Goal: Find specific page/section: Find specific page/section

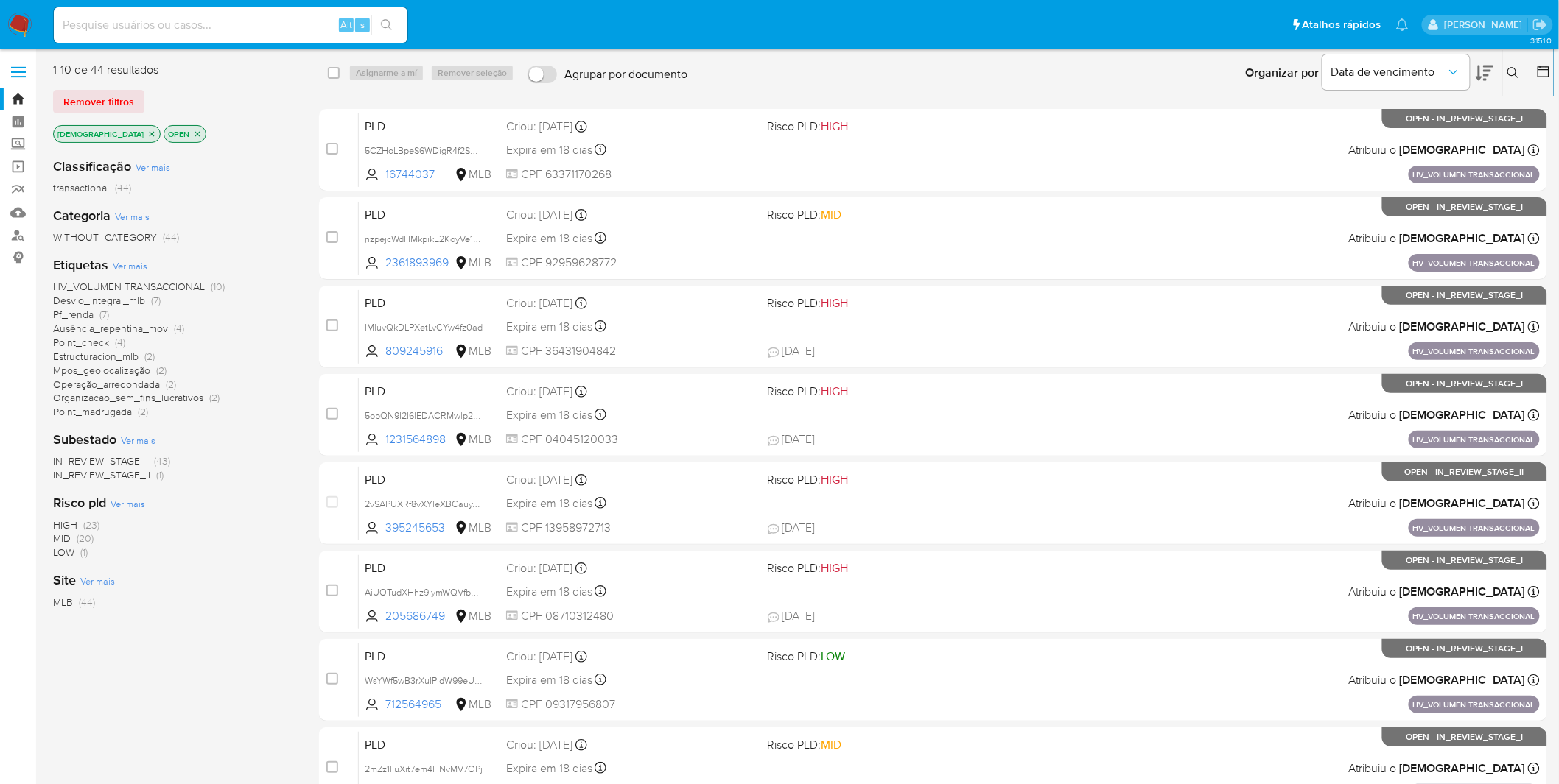
click at [19, 28] on img at bounding box center [19, 25] width 25 height 25
click at [35, 23] on nav "Pausado Ver notificaciones Alt s Atalhos rápidos Presiona las siguientes teclas…" at bounding box center [780, 25] width 1559 height 49
click at [20, 21] on img at bounding box center [19, 25] width 25 height 25
click at [147, 134] on icon "close-filter" at bounding box center [151, 134] width 9 height 9
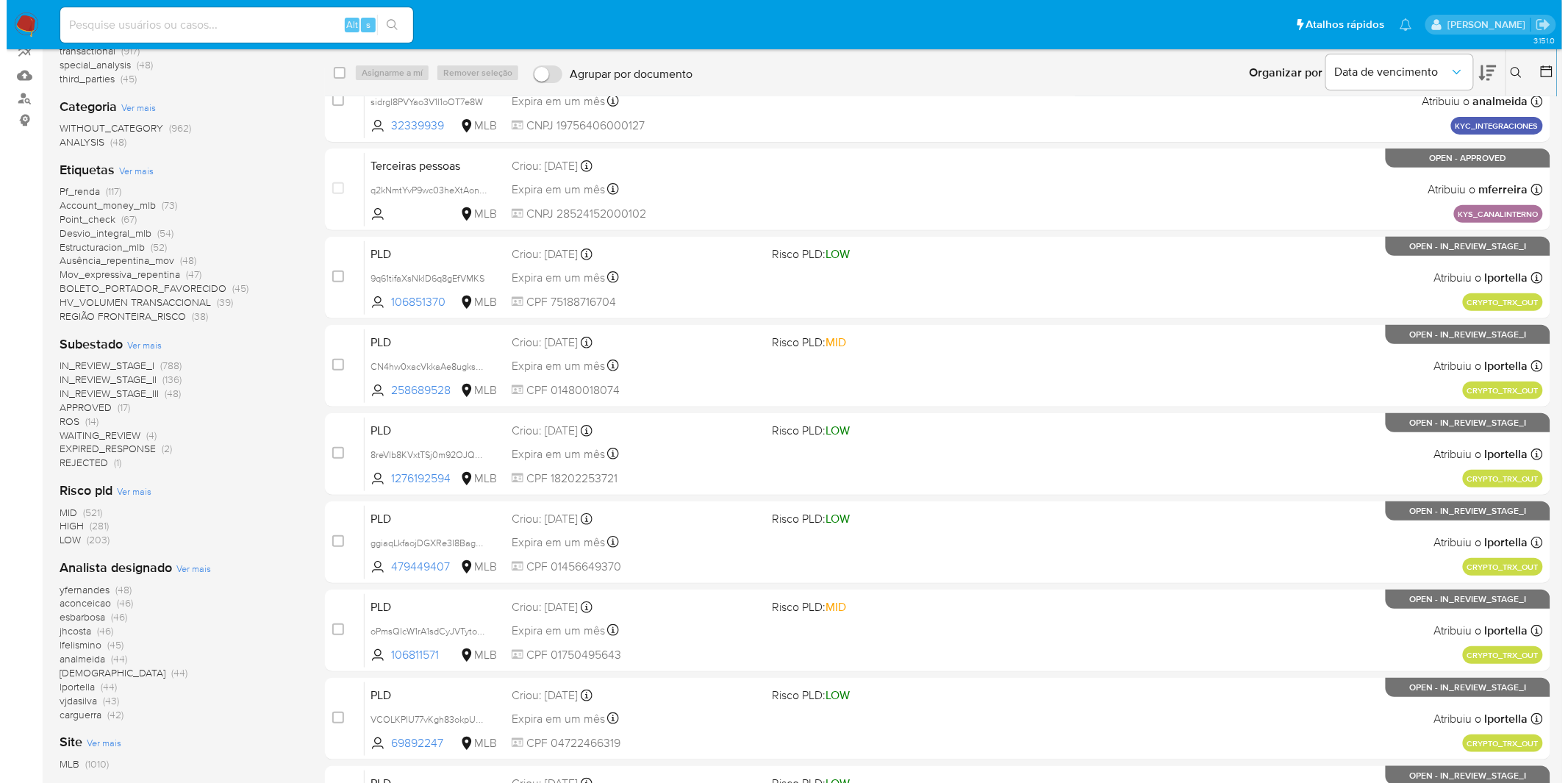
scroll to position [163, 0]
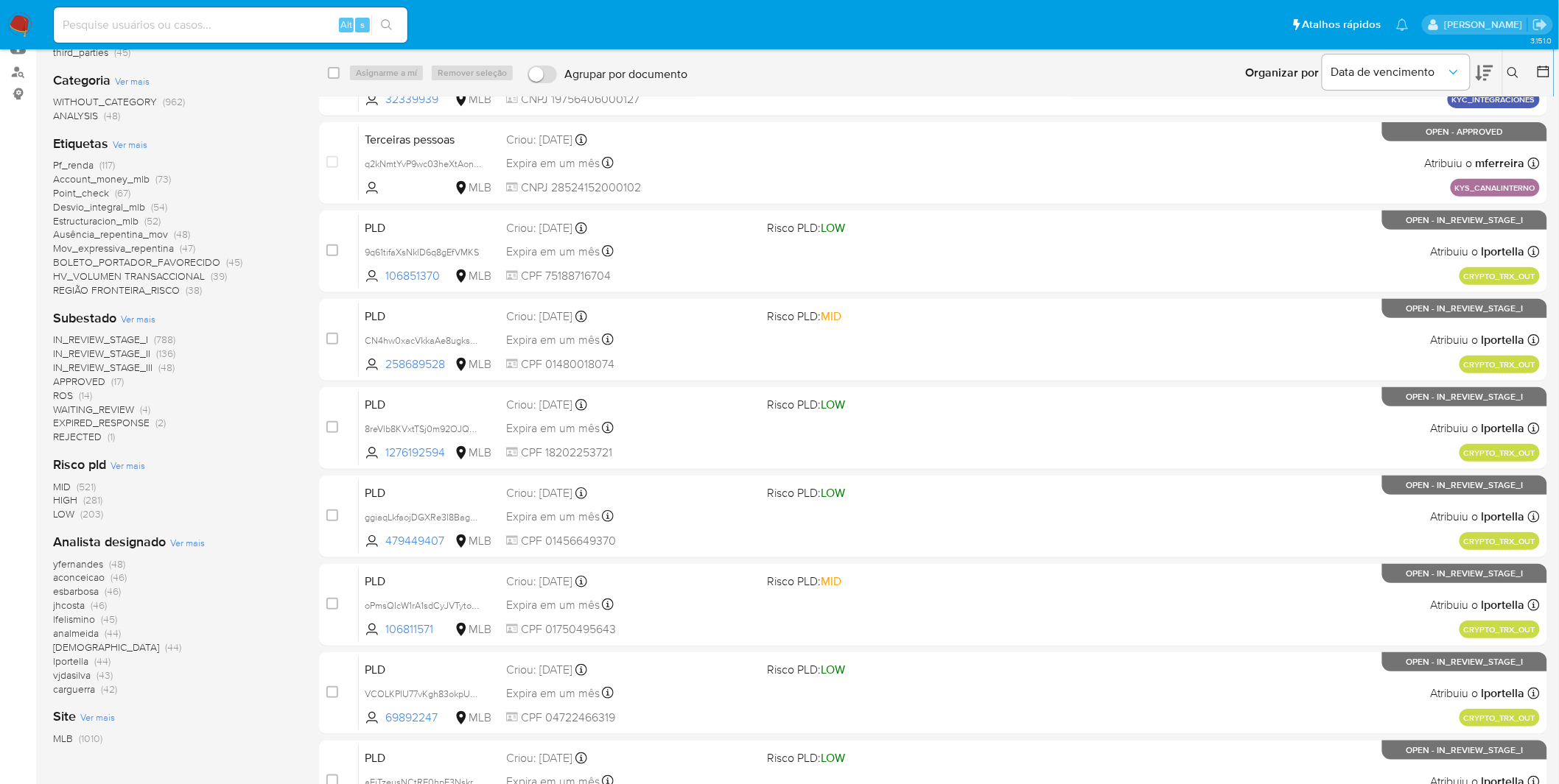
click at [193, 542] on span "Ver mais" at bounding box center [187, 541] width 34 height 13
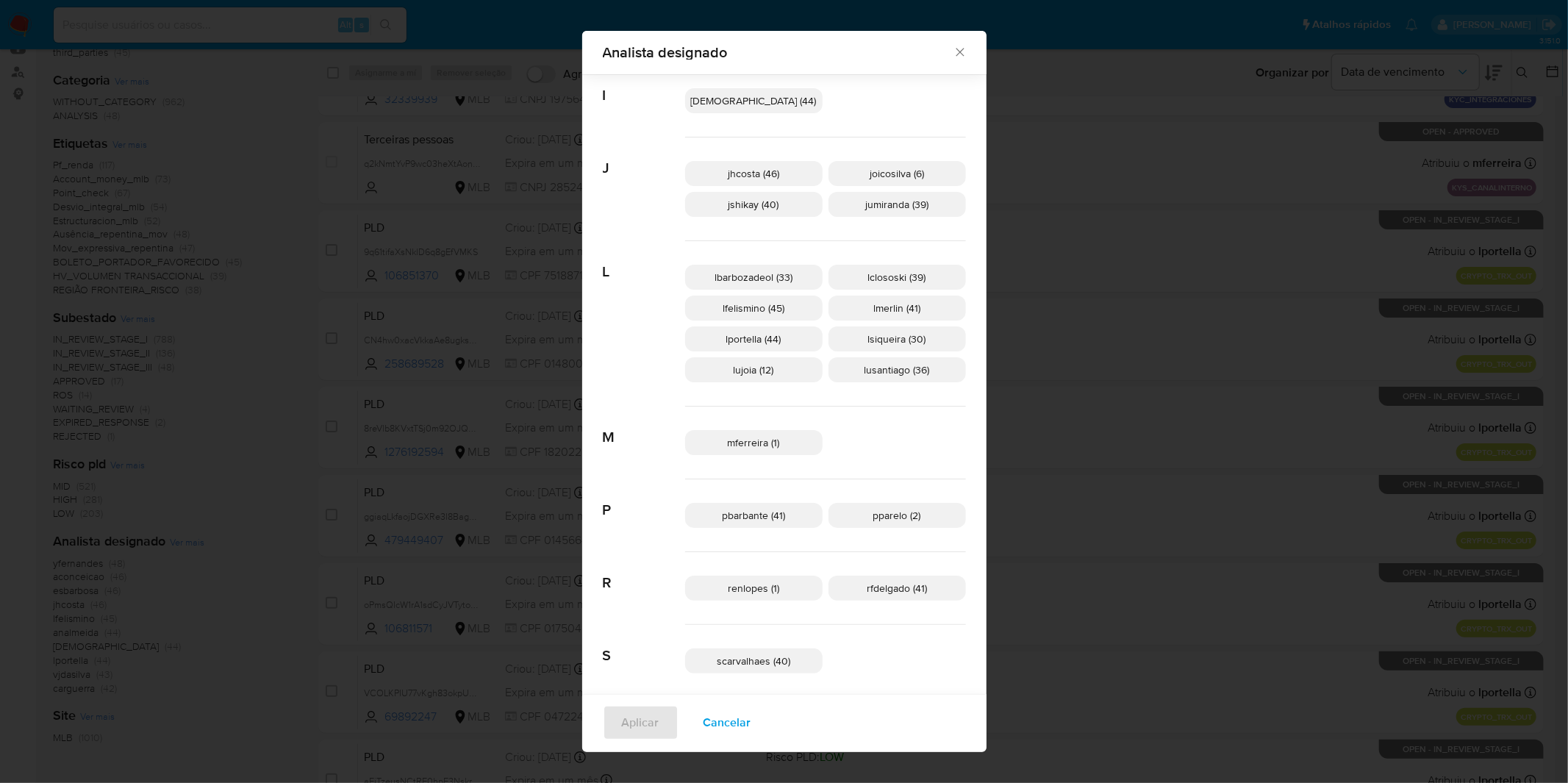
scroll to position [341, 0]
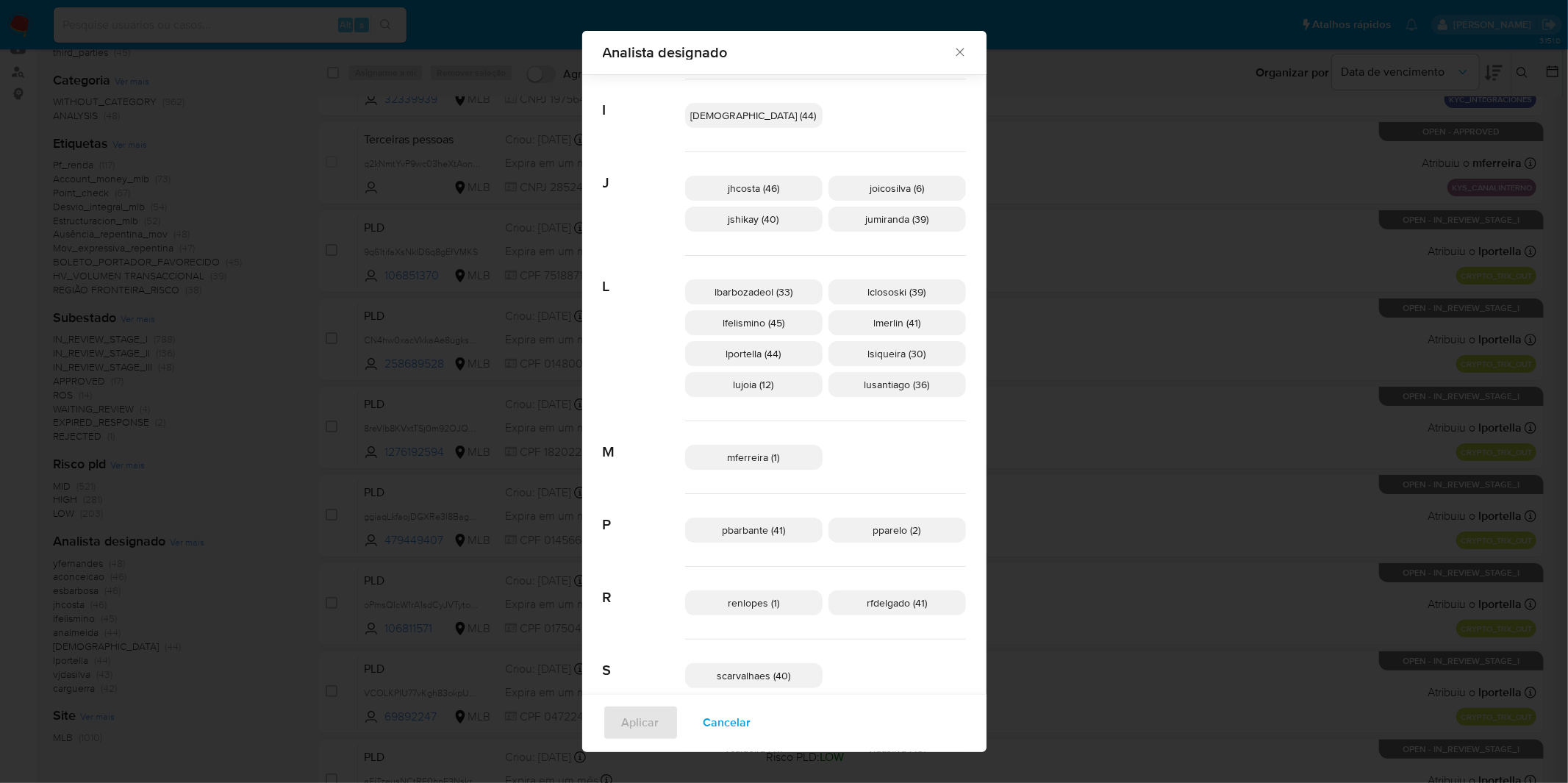
click at [759, 386] on span "lujoia (12)" at bounding box center [754, 384] width 40 height 15
click at [659, 716] on span "Aplicar" at bounding box center [641, 722] width 37 height 32
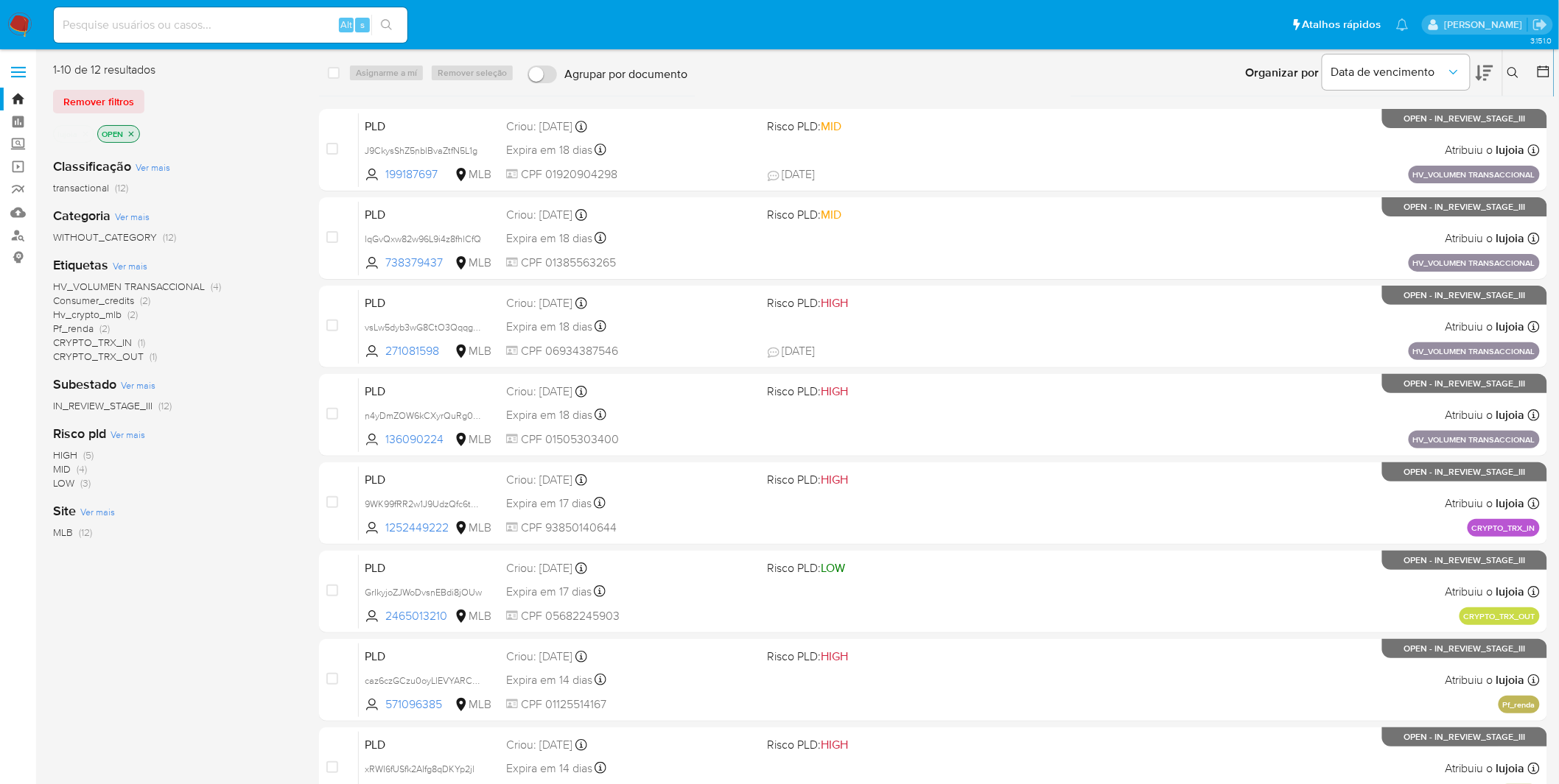
click at [24, 29] on img at bounding box center [19, 25] width 25 height 25
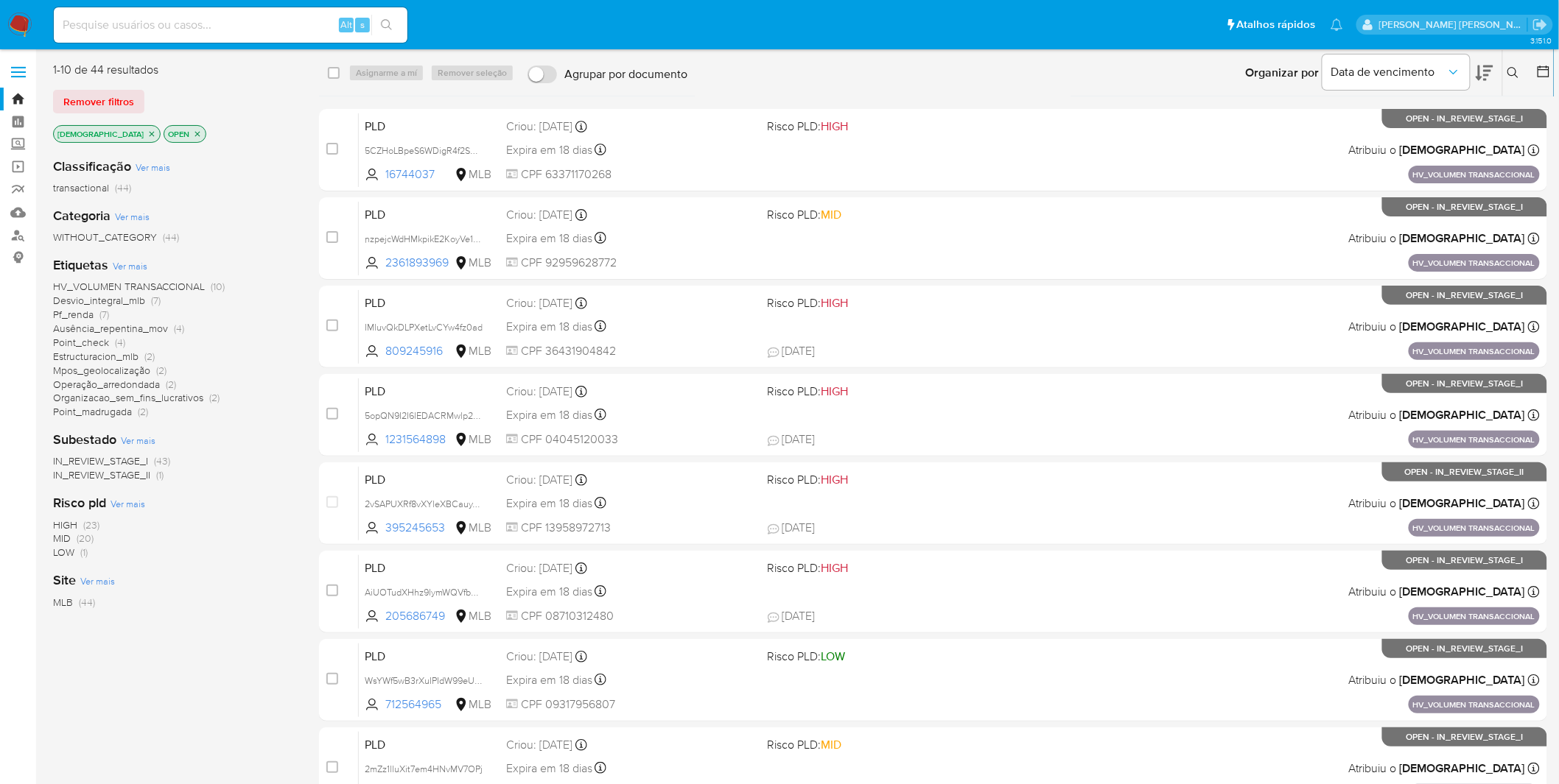
click at [24, 28] on img at bounding box center [19, 25] width 25 height 25
click at [142, 480] on span "IN_REVIEW_STAGE_II" at bounding box center [101, 475] width 97 height 15
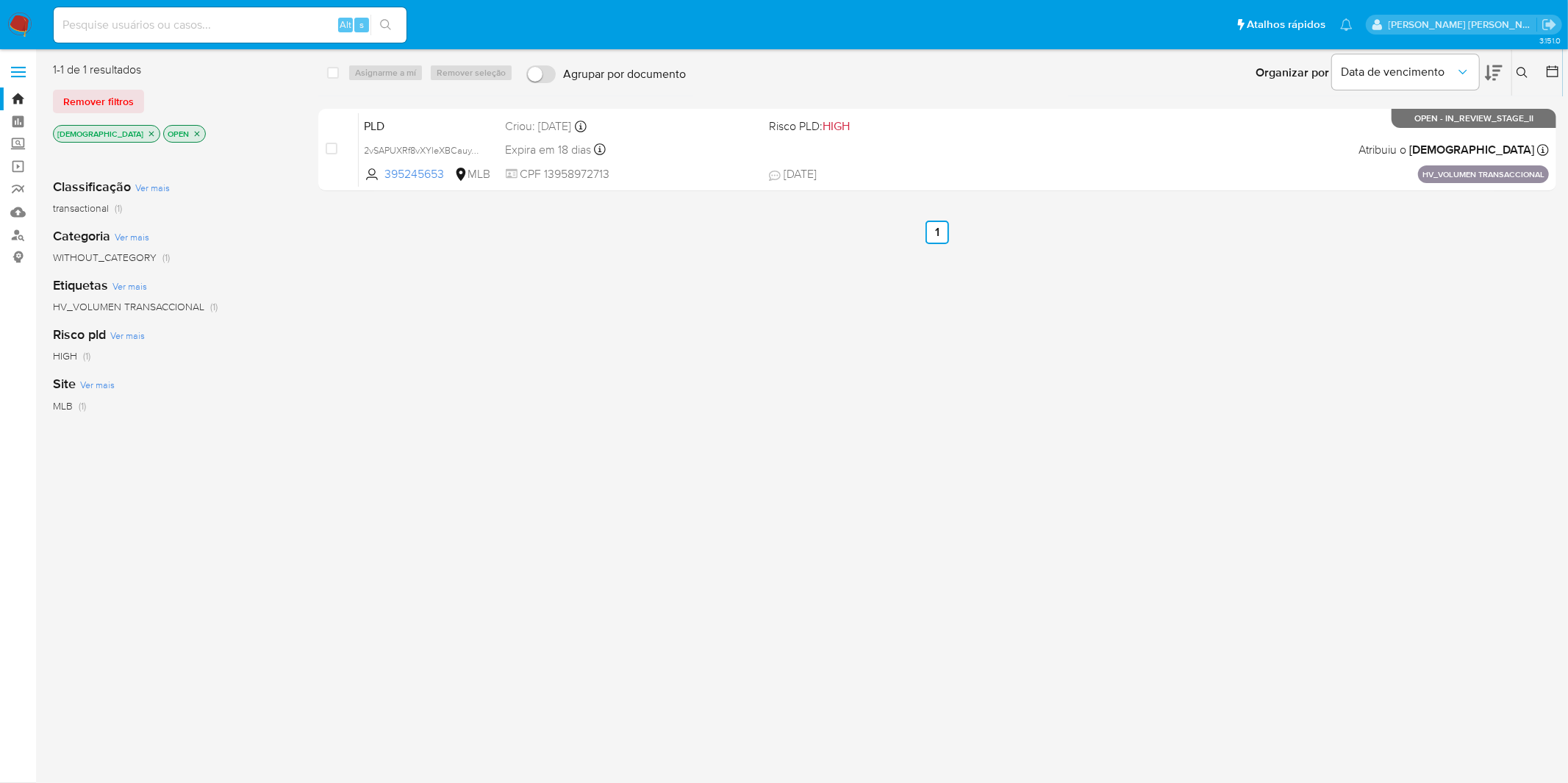
click at [148, 150] on icon "close-filter" at bounding box center [143, 154] width 9 height 9
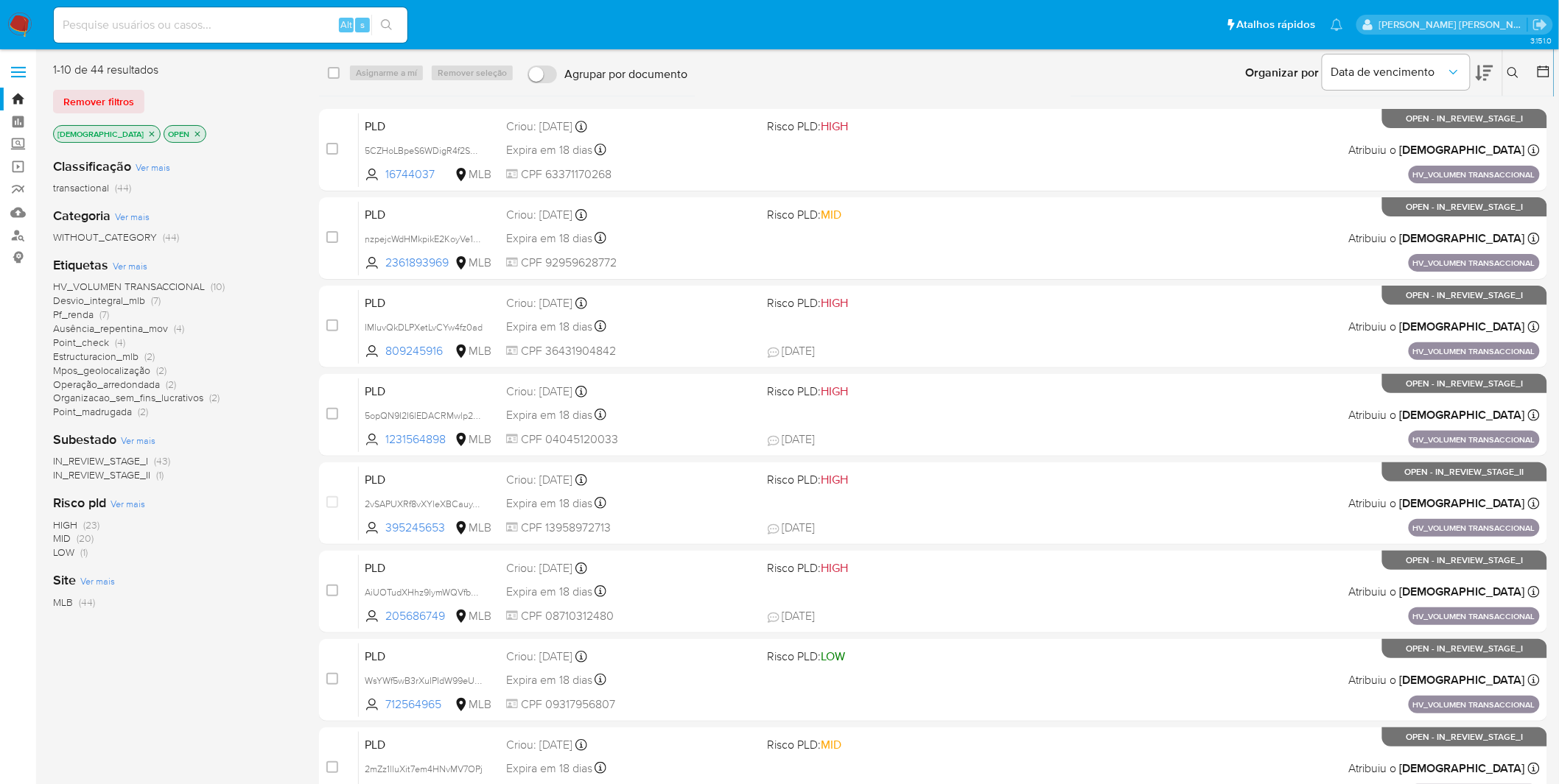
click at [16, 23] on img at bounding box center [19, 25] width 25 height 25
click at [147, 130] on icon "close-filter" at bounding box center [151, 134] width 9 height 9
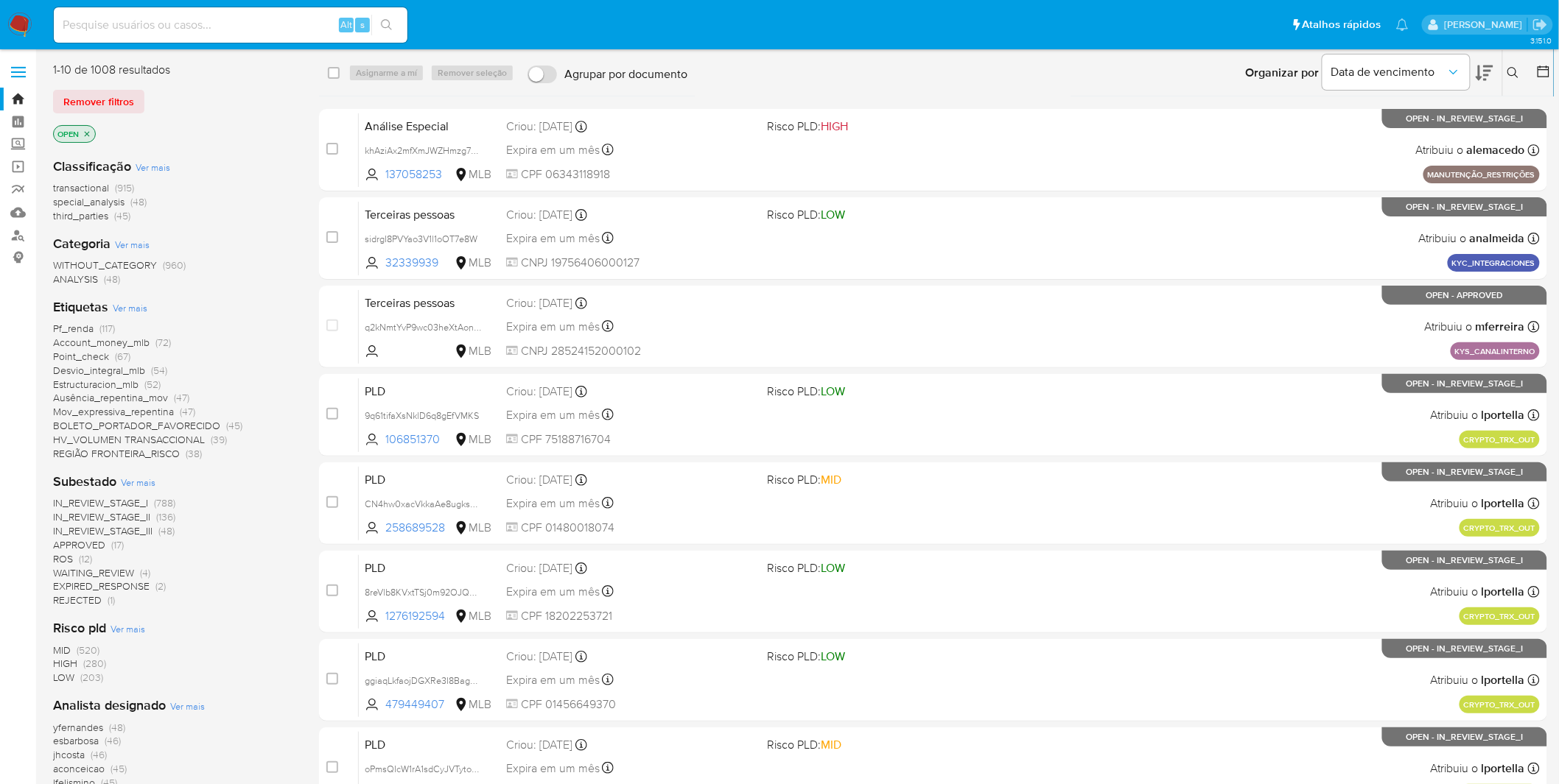
click at [145, 483] on span "Ver mais" at bounding box center [138, 481] width 34 height 13
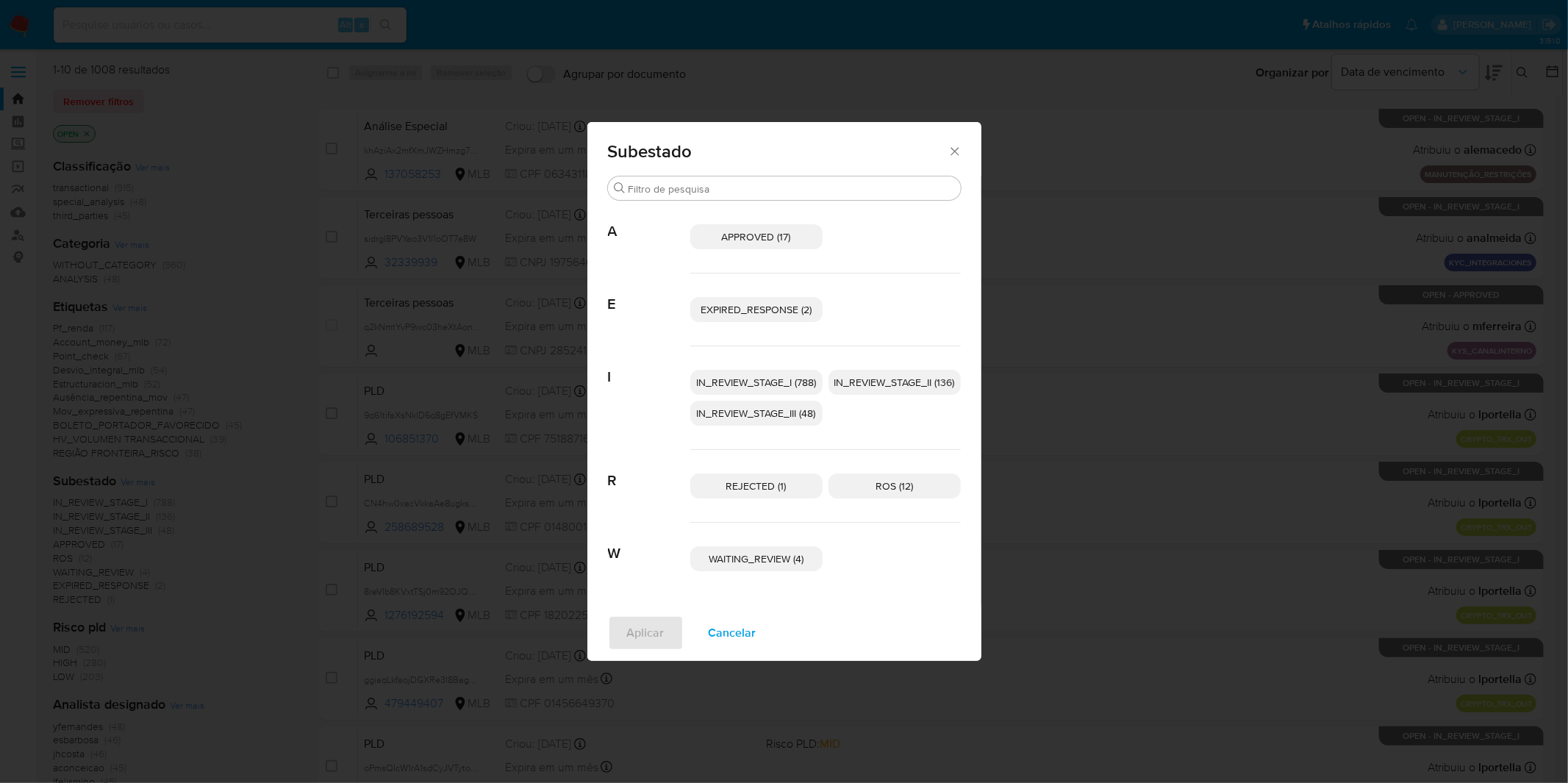
click at [737, 628] on span "Cancelar" at bounding box center [732, 633] width 48 height 32
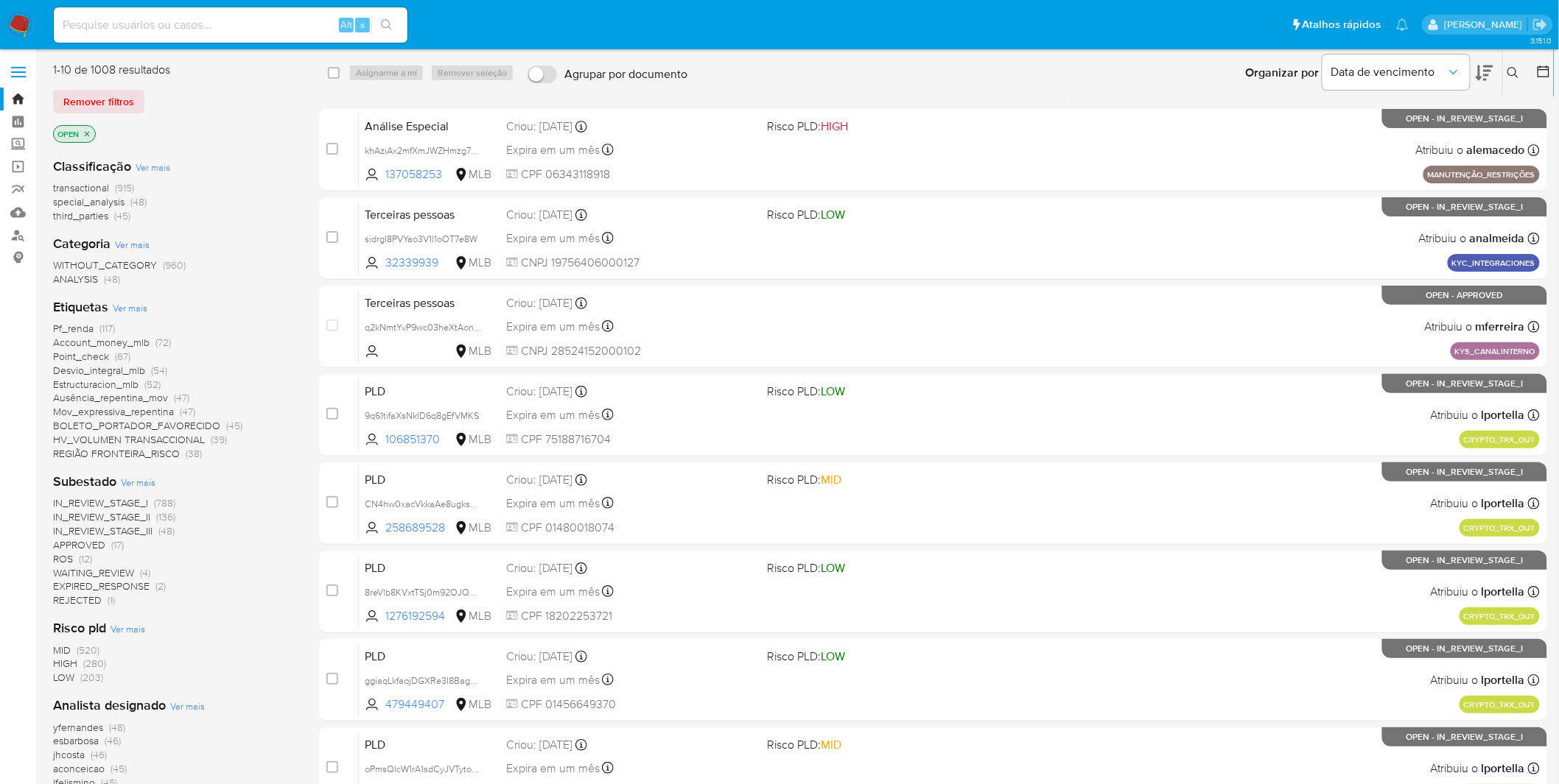
click at [22, 25] on img at bounding box center [19, 25] width 25 height 25
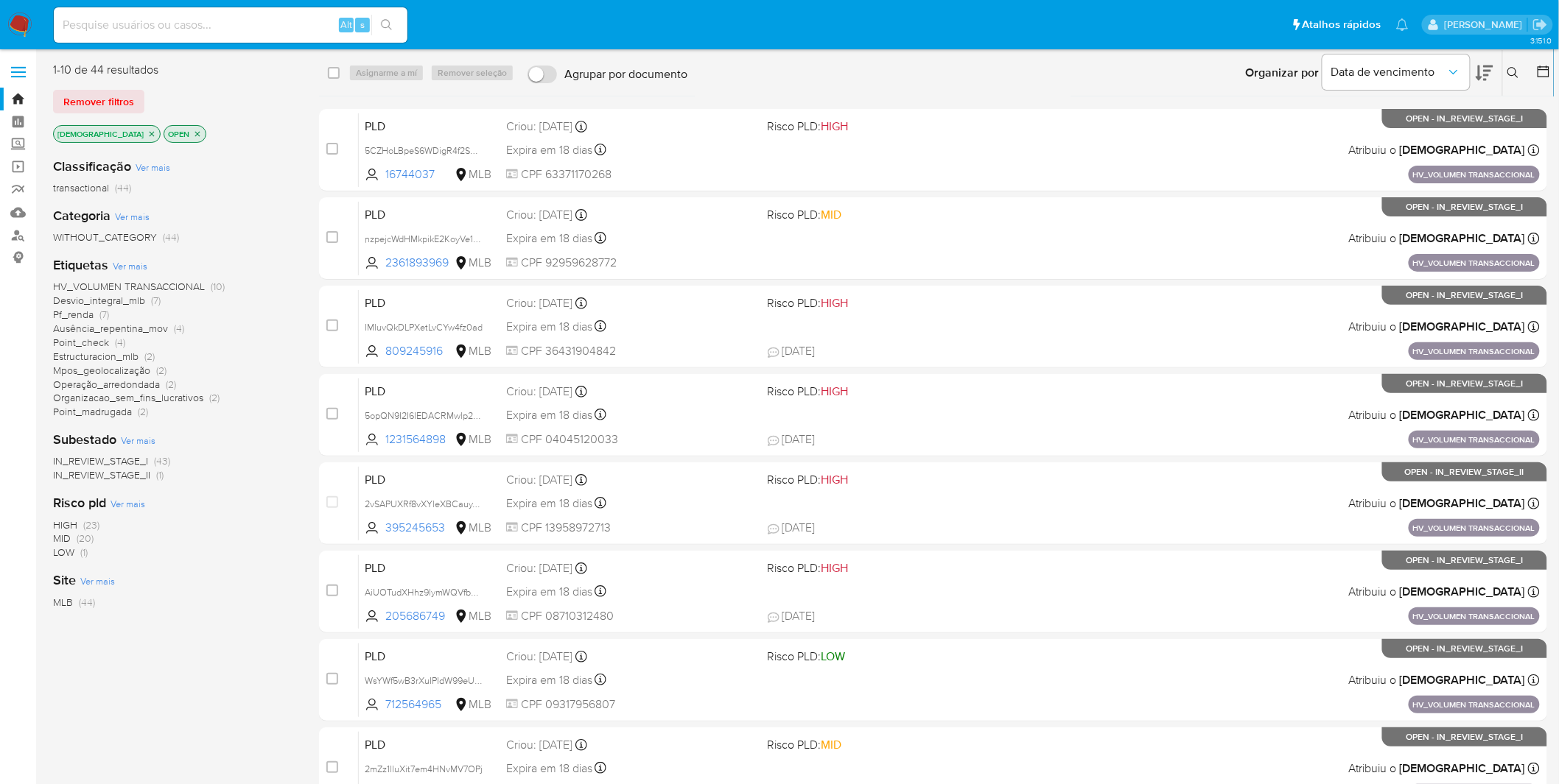
click at [18, 17] on img at bounding box center [19, 25] width 25 height 25
click at [13, 22] on img at bounding box center [19, 25] width 25 height 25
